Goal: Information Seeking & Learning: Compare options

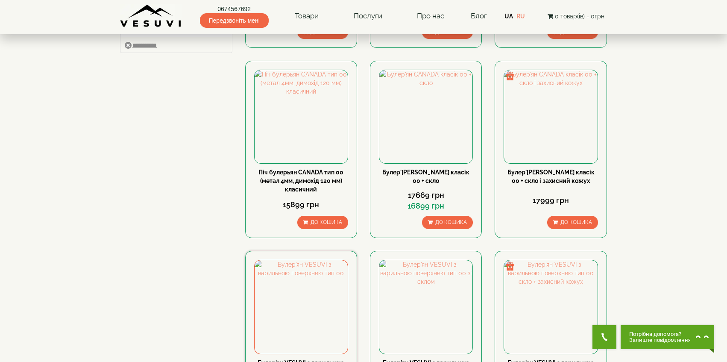
scroll to position [399, 0]
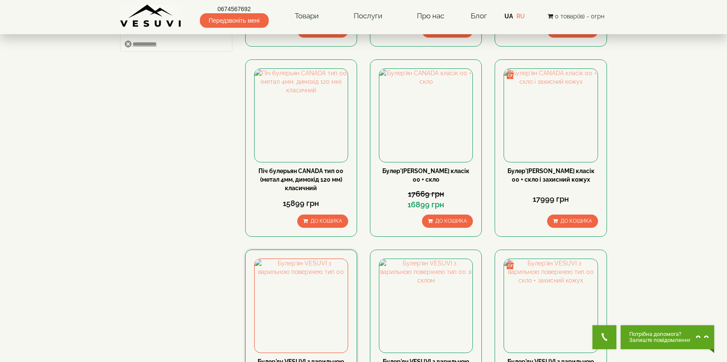
click at [299, 358] on link "Булер'ян VESUVI з варильною поверхнею тип 00" at bounding box center [301, 365] width 87 height 15
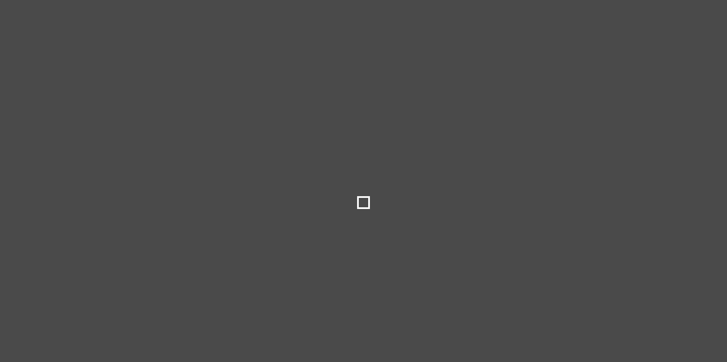
select select
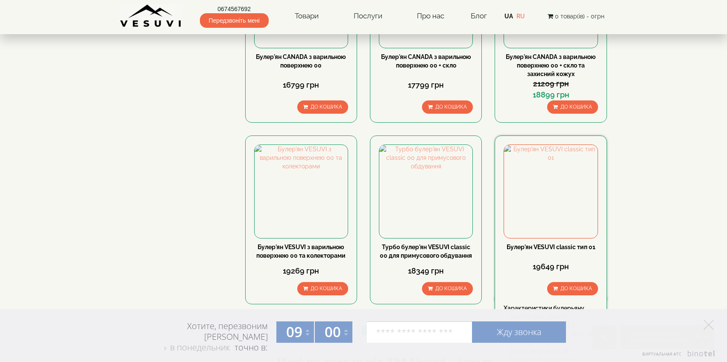
scroll to position [897, 0]
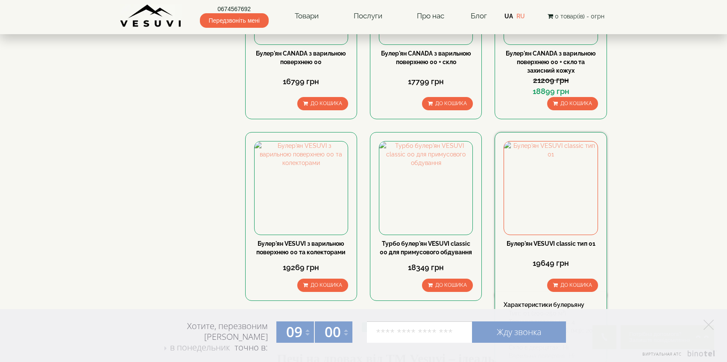
click at [540, 240] on link "Булер'ян VESUVI classic тип 01" at bounding box center [551, 243] width 89 height 7
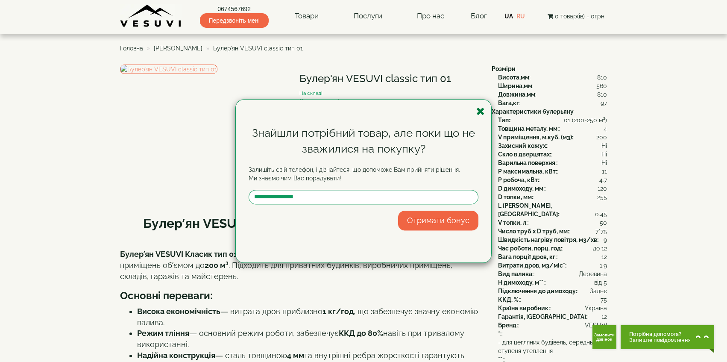
click at [481, 112] on icon "button" at bounding box center [481, 111] width 9 height 11
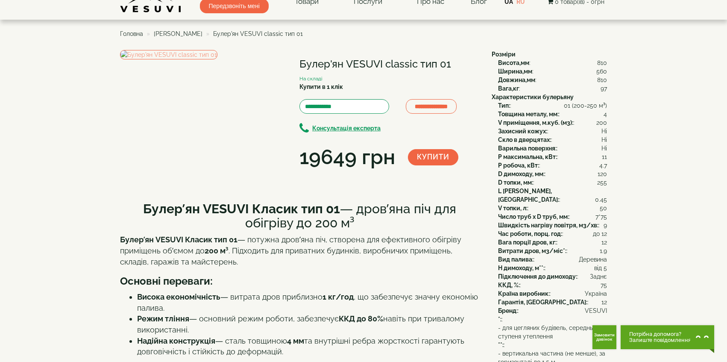
scroll to position [12, 0]
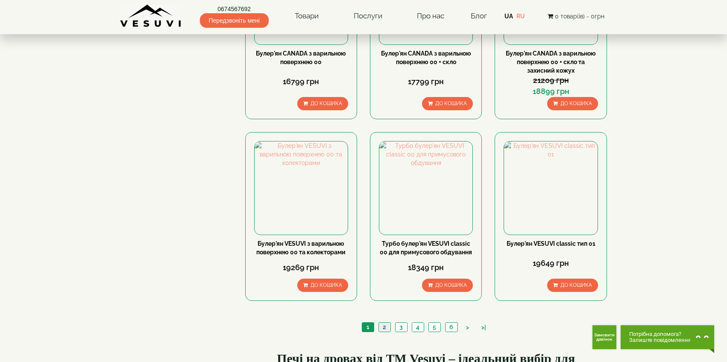
click at [386, 323] on link "2" at bounding box center [385, 327] width 12 height 9
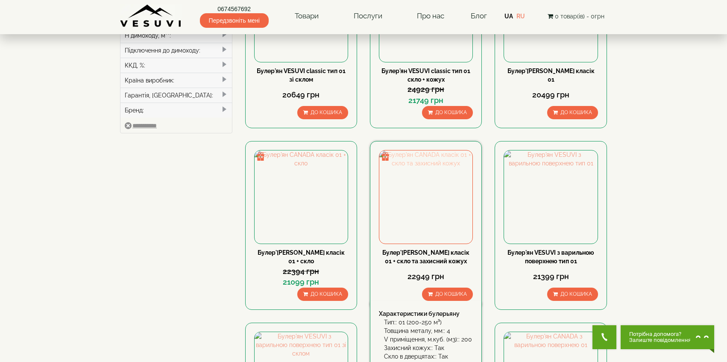
scroll to position [314, 0]
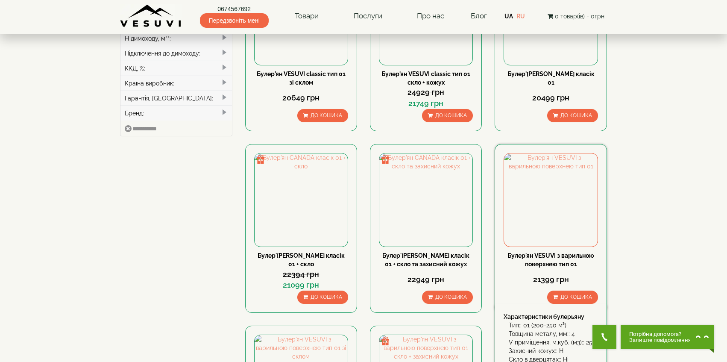
click at [547, 252] on link "Булер'ян VESUVI з варильною поверхнею тип 01" at bounding box center [551, 259] width 87 height 15
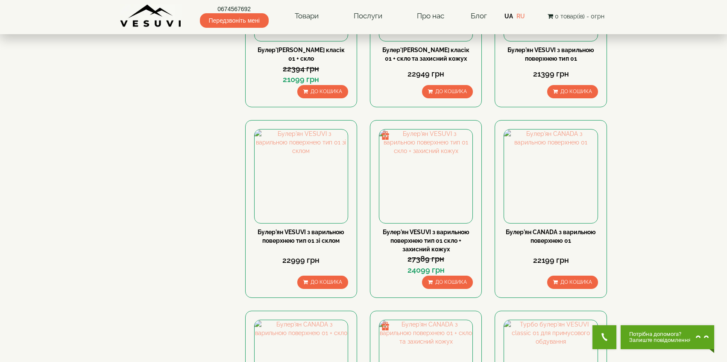
scroll to position [508, 0]
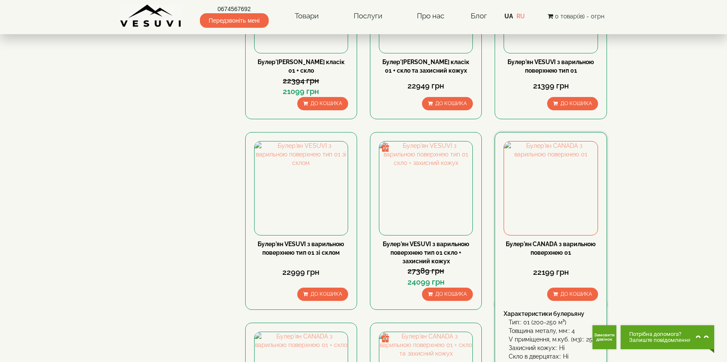
click at [532, 240] on div "Булер'ян CANADA з варильною поверхнею 01" at bounding box center [551, 248] width 94 height 17
click at [536, 241] on link "Булер'ян CANADA з варильною поверхнею 01" at bounding box center [551, 248] width 90 height 15
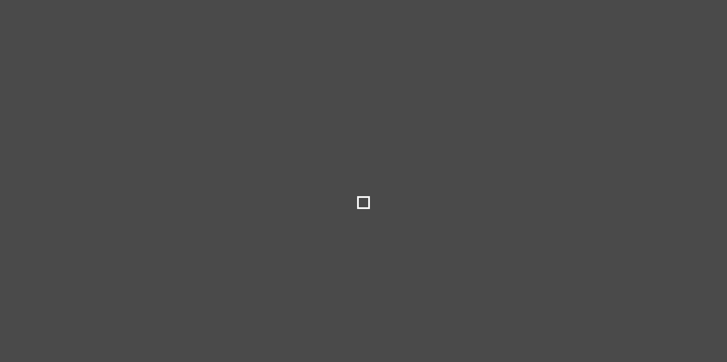
select select
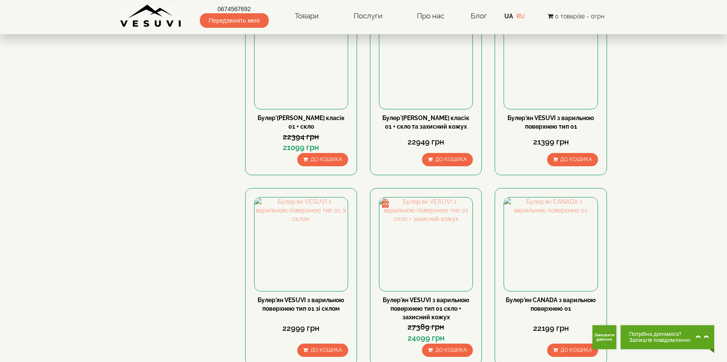
scroll to position [453, 0]
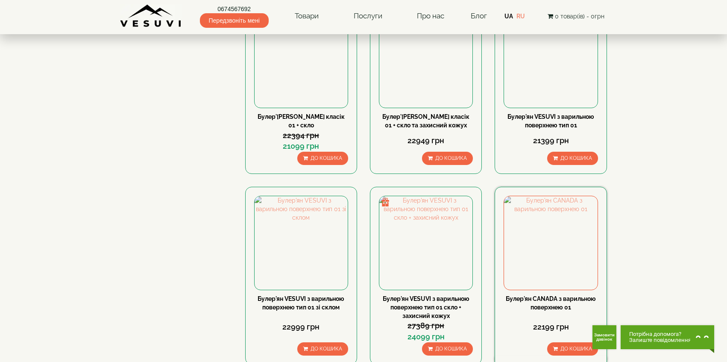
click at [541, 295] on link "Булер'ян CANADA з варильною поверхнею 01" at bounding box center [551, 302] width 90 height 15
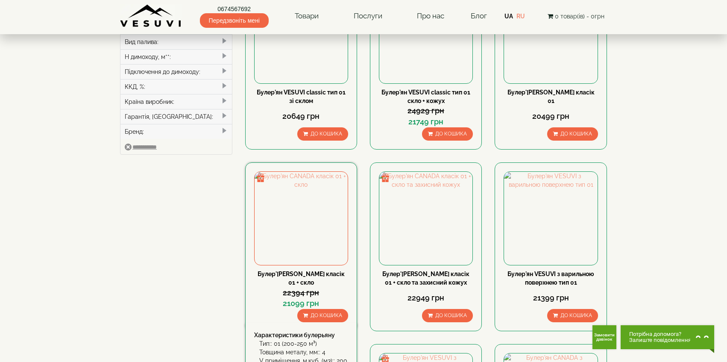
click at [299, 271] on link "Булер'ян CANADA класік 01 + скло" at bounding box center [301, 278] width 87 height 15
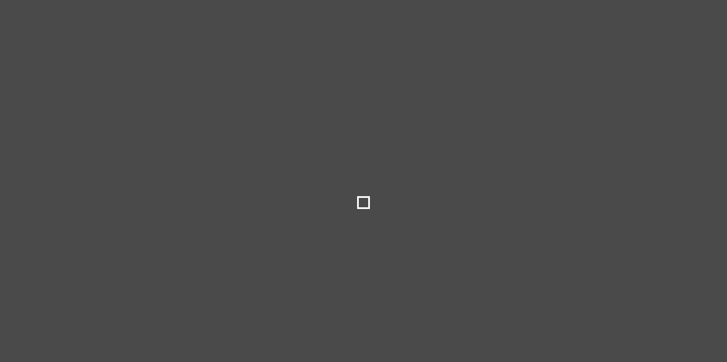
select select
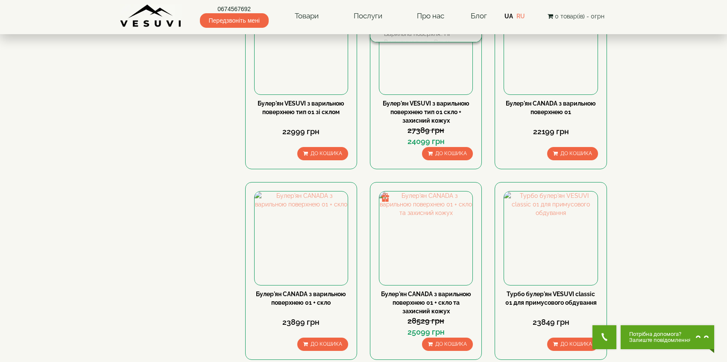
scroll to position [624, 0]
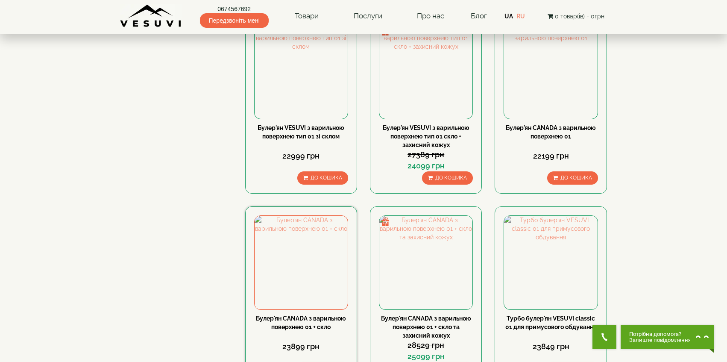
click at [312, 315] on link "Булер'ян CANADA з варильною поверхнею 01 + скло" at bounding box center [301, 322] width 90 height 15
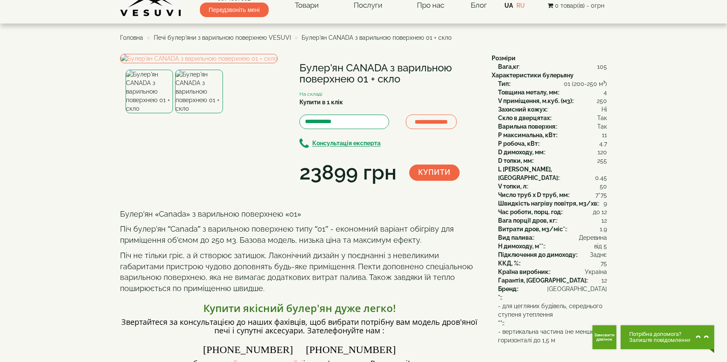
scroll to position [1, 0]
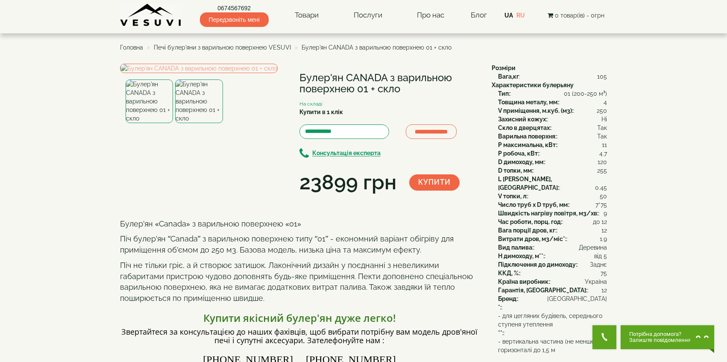
click at [208, 123] on img at bounding box center [198, 101] width 47 height 44
click at [238, 73] on img at bounding box center [199, 68] width 158 height 9
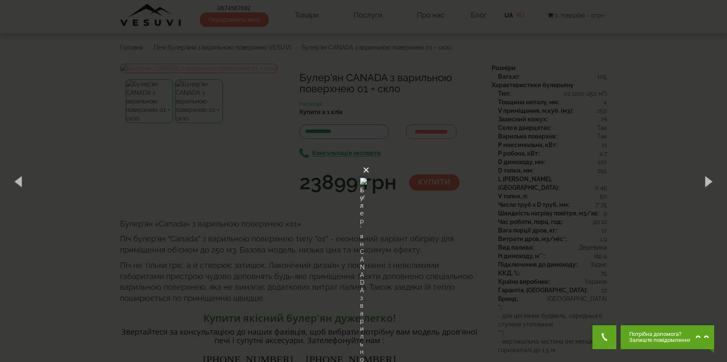
click at [370, 161] on button "×" at bounding box center [366, 170] width 7 height 19
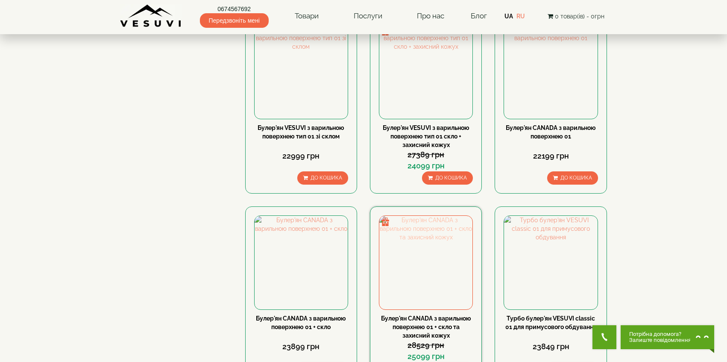
click at [421, 216] on img at bounding box center [426, 262] width 93 height 93
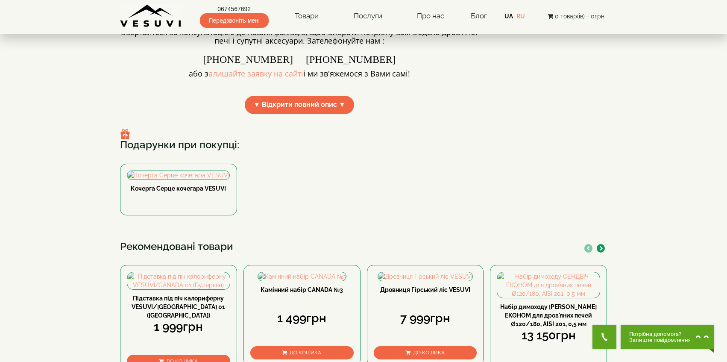
scroll to position [333, 0]
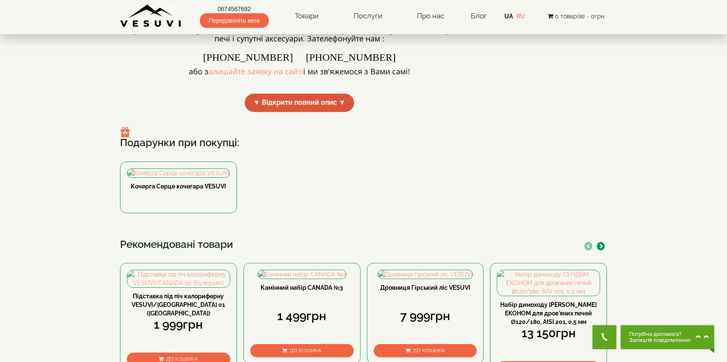
click at [327, 112] on span "▼ Відкрити повний опис ▼" at bounding box center [299, 103] width 109 height 18
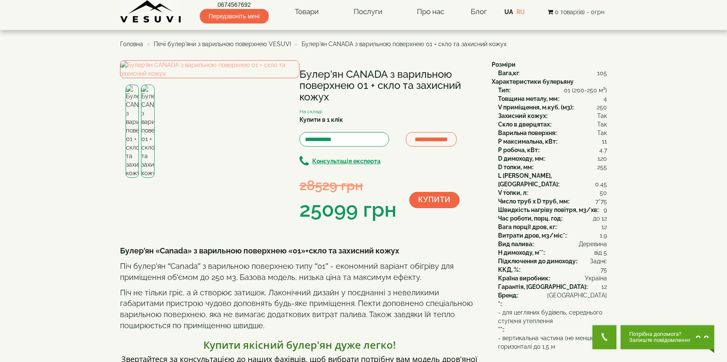
scroll to position [0, 0]
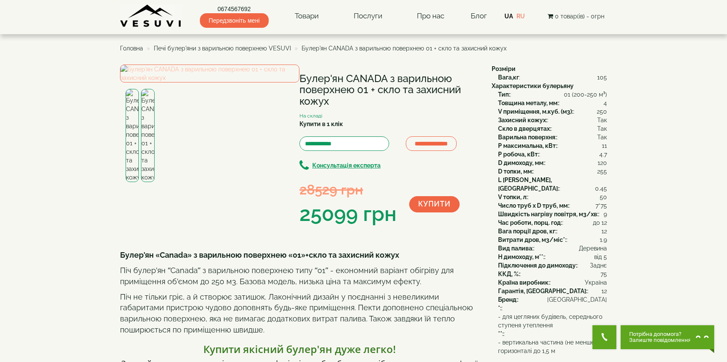
click at [224, 82] on img at bounding box center [209, 74] width 179 height 18
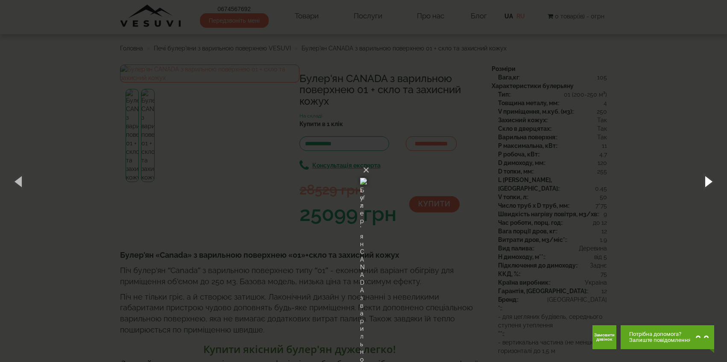
click at [709, 185] on button "button" at bounding box center [708, 181] width 38 height 47
click at [370, 161] on button "×" at bounding box center [366, 170] width 7 height 19
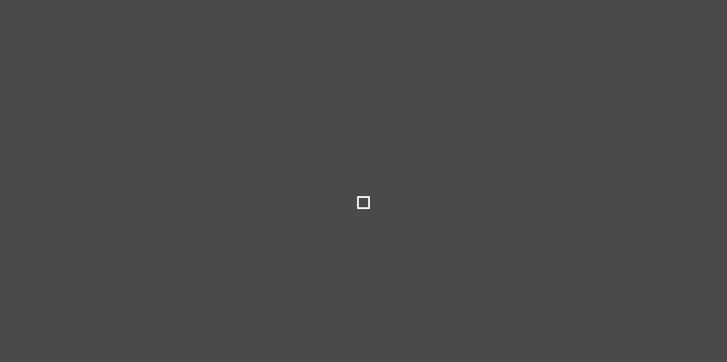
select select
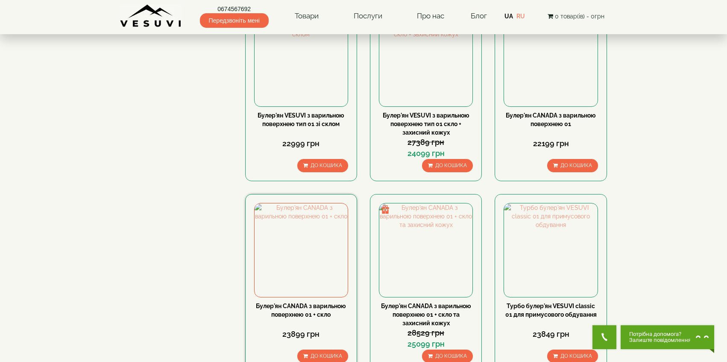
scroll to position [638, 0]
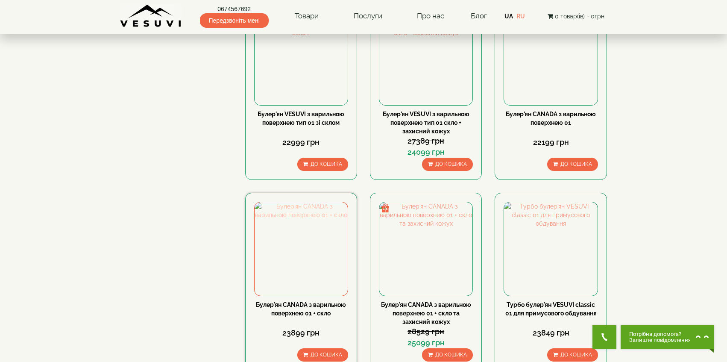
click at [304, 203] on img at bounding box center [301, 248] width 93 height 93
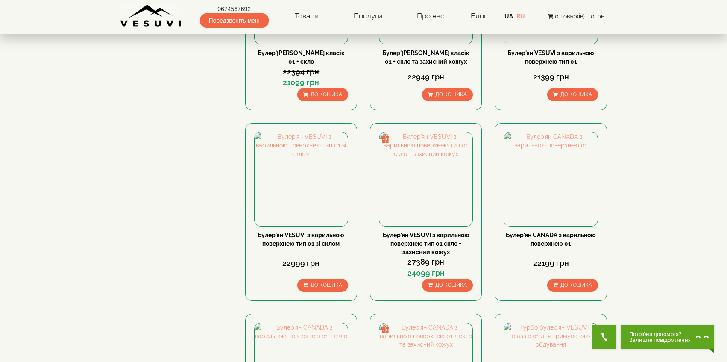
scroll to position [493, 0]
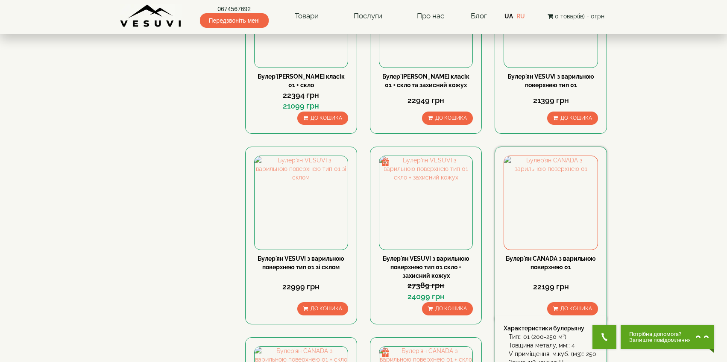
click at [549, 254] on div "Булер'ян CANADA з варильною поверхнею 01" at bounding box center [551, 262] width 94 height 17
click at [541, 255] on link "Булер'ян CANADA з варильною поверхнею 01" at bounding box center [551, 262] width 90 height 15
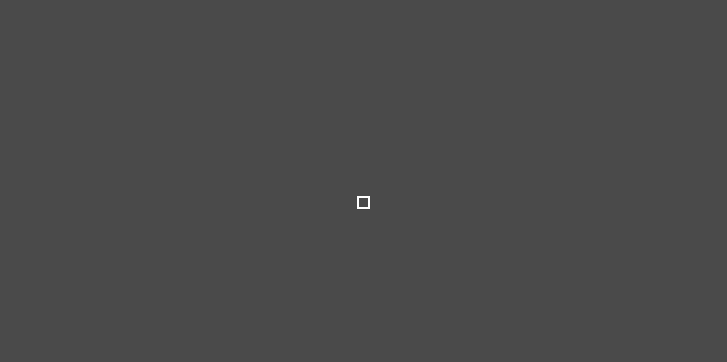
select select
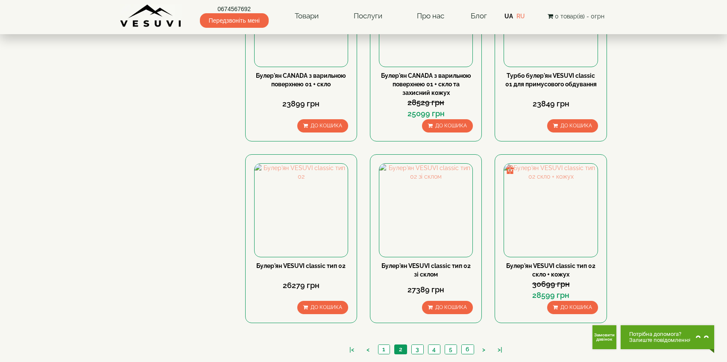
scroll to position [865, 0]
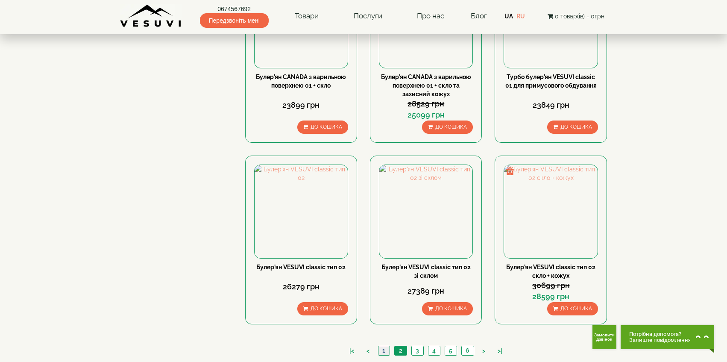
click at [387, 346] on link "1" at bounding box center [384, 350] width 12 height 9
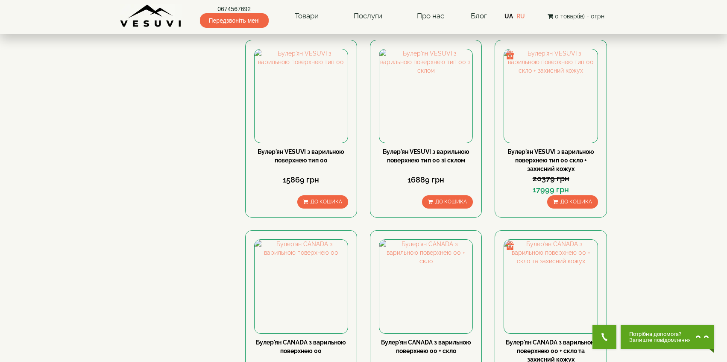
scroll to position [649, 0]
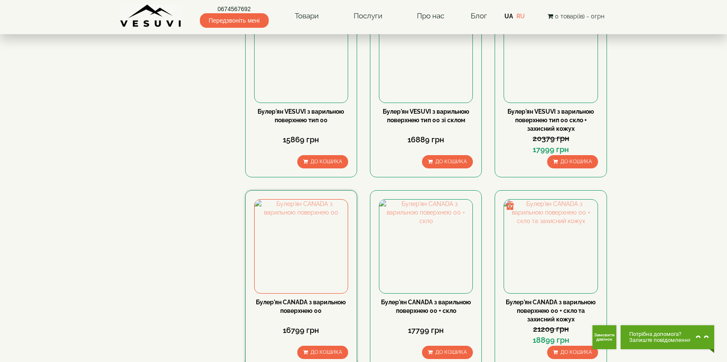
click at [308, 299] on link "Булер'ян CANADA з варильною поверхнею 00" at bounding box center [301, 306] width 90 height 15
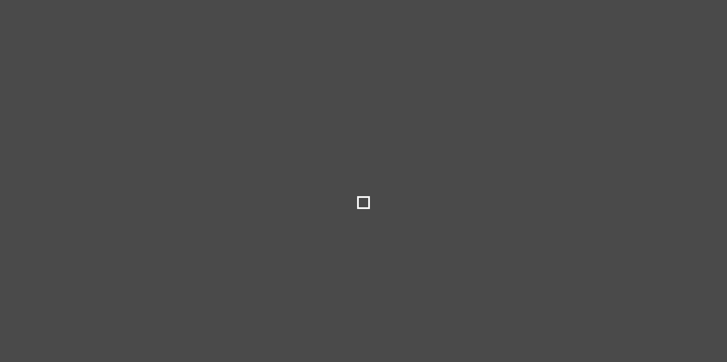
select select
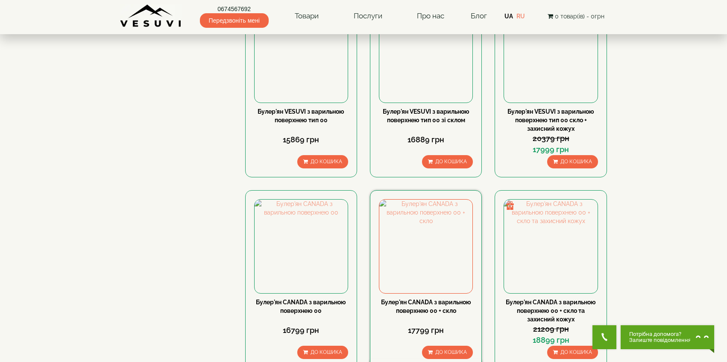
click at [448, 298] on div "Булер'ян CANADA з варильною поверхнею 00 + скло" at bounding box center [426, 306] width 94 height 17
click at [447, 299] on link "Булер'ян CANADA з варильною поверхнею 00 + скло" at bounding box center [426, 306] width 90 height 15
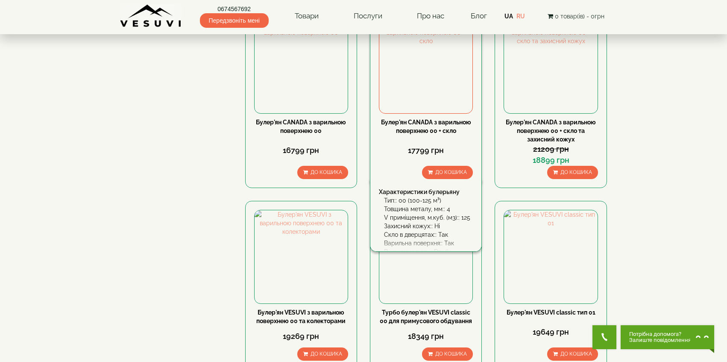
scroll to position [856, 0]
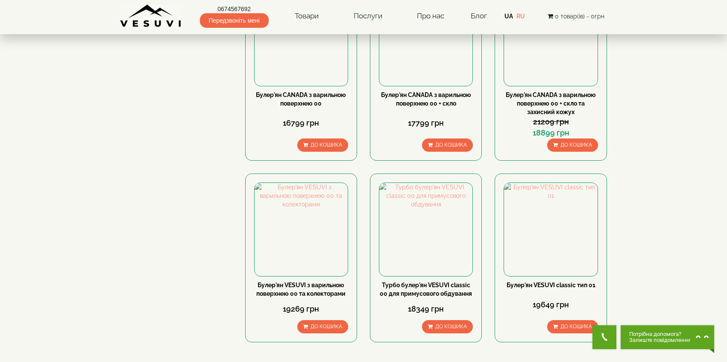
click at [384, 362] on link "2" at bounding box center [385, 368] width 12 height 9
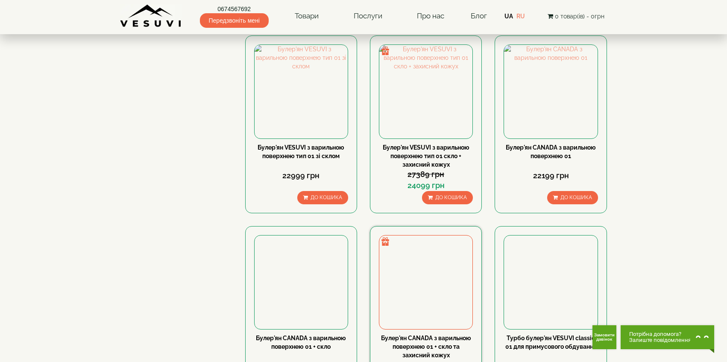
scroll to position [607, 0]
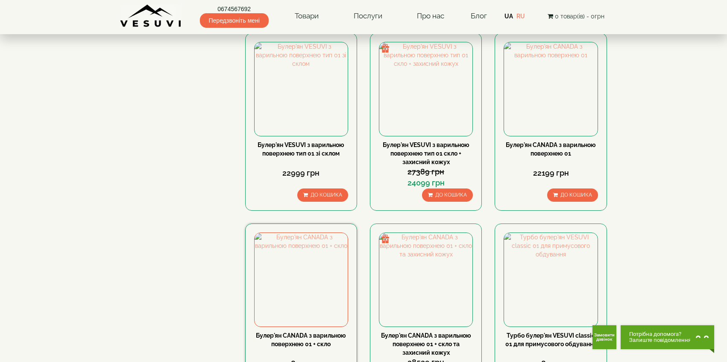
click at [318, 331] on div "Булер'ян CANADA з варильною поверхнею 01 + скло" at bounding box center [301, 339] width 94 height 17
click at [318, 332] on link "Булер'ян CANADA з варильною поверхнею 01 + скло" at bounding box center [301, 339] width 90 height 15
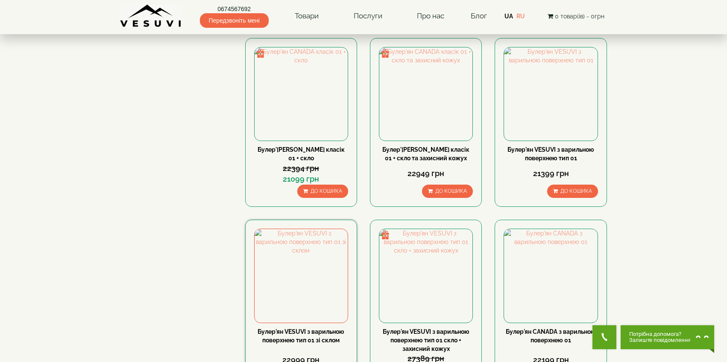
scroll to position [424, 0]
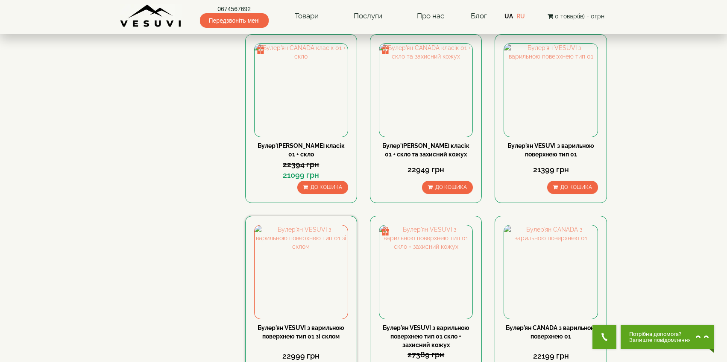
click at [298, 324] on link "Булер'ян VESUVI з варильною поверхнею тип 01 зі склом" at bounding box center [301, 331] width 87 height 15
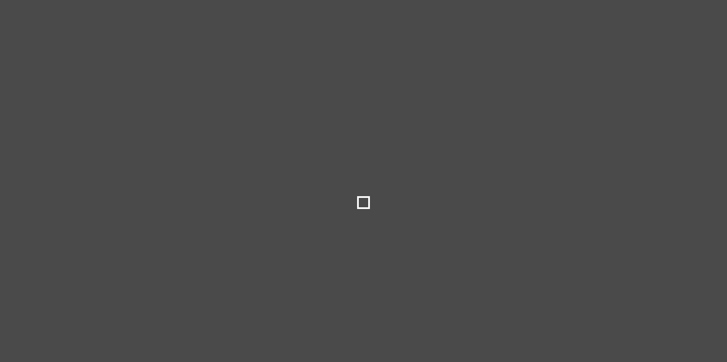
select select
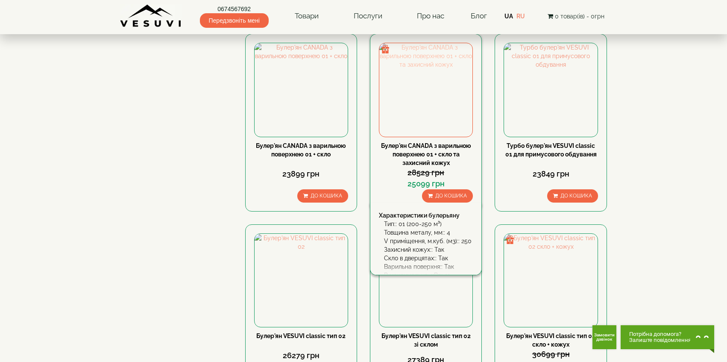
scroll to position [799, 0]
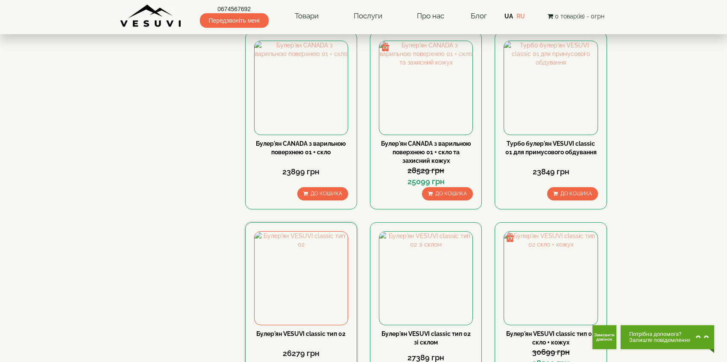
click at [300, 330] on link "Булер'ян VESUVI classic тип 02" at bounding box center [300, 333] width 89 height 7
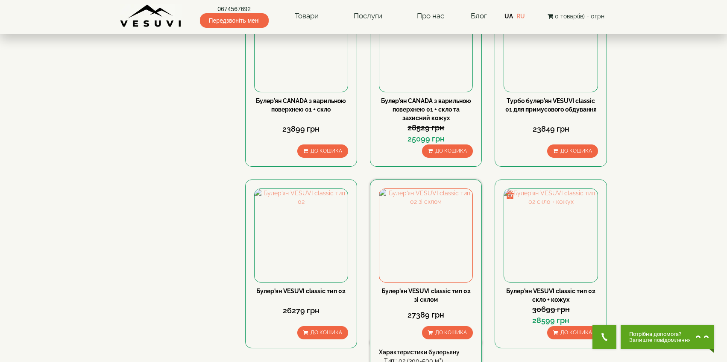
scroll to position [843, 0]
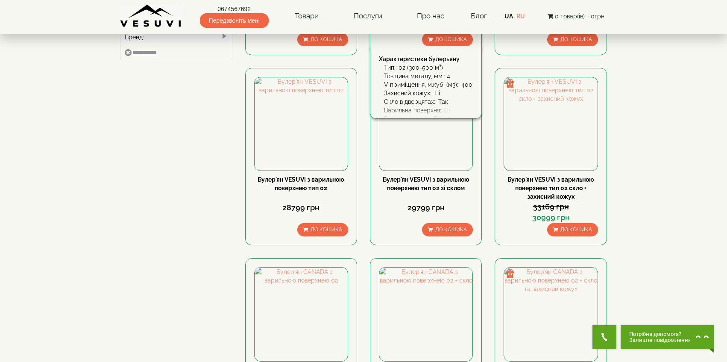
scroll to position [423, 0]
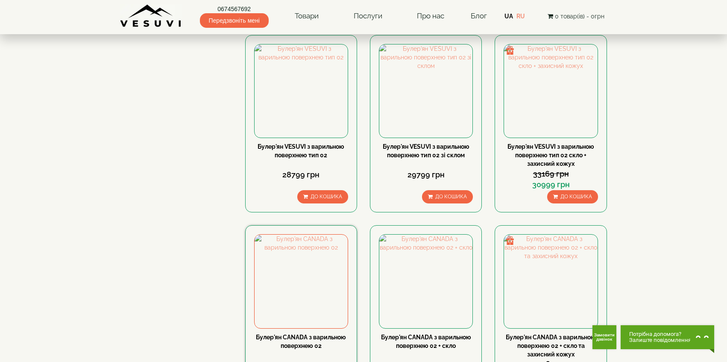
click at [303, 333] on div "Булер'ян CANADA з варильною поверхнею 02" at bounding box center [301, 341] width 94 height 17
click at [303, 334] on link "Булер'ян CANADA з варильною поверхнею 02" at bounding box center [301, 341] width 90 height 15
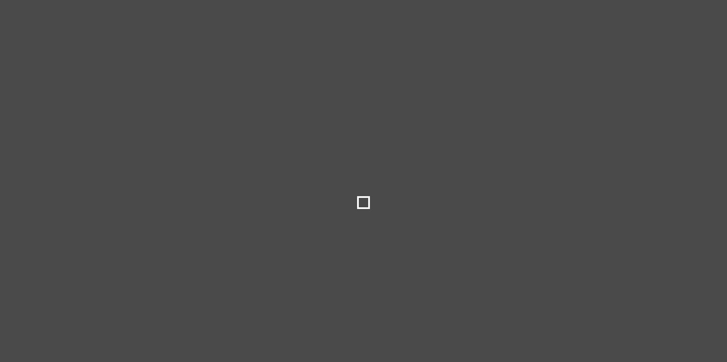
select select
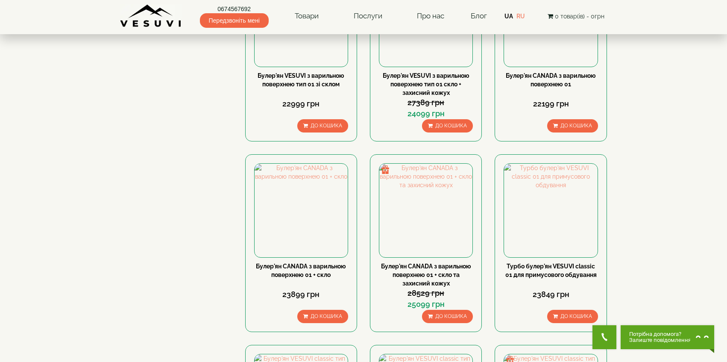
scroll to position [683, 0]
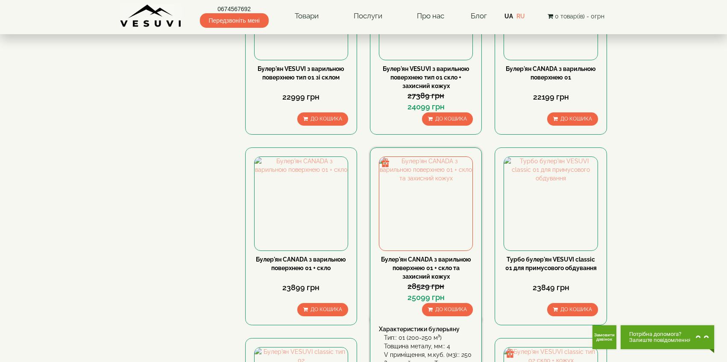
click at [420, 256] on link "Булер'ян CANADA з варильною поверхнею 01 + скло та захисний кожух" at bounding box center [426, 268] width 90 height 24
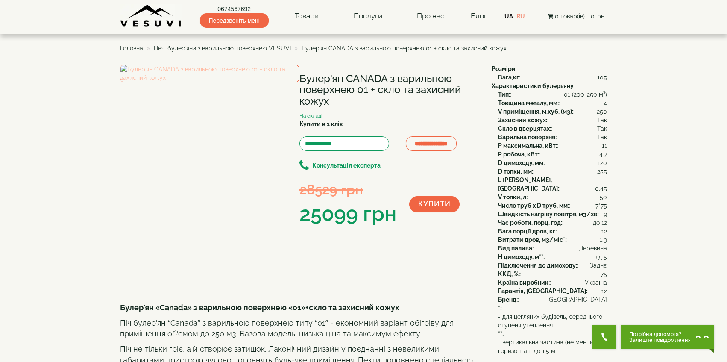
click at [211, 82] on img at bounding box center [209, 74] width 179 height 18
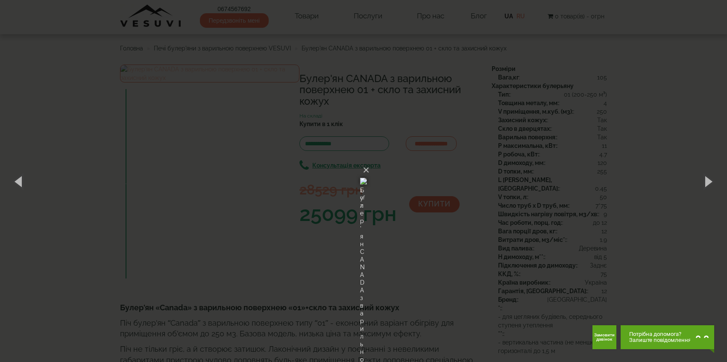
click at [211, 186] on div "× Булер'ян CANADA з варильною поверхнею 01 + скло та захисний кожух 1 of 2 Load…" at bounding box center [363, 181] width 727 height 362
